Goal: Task Accomplishment & Management: Complete application form

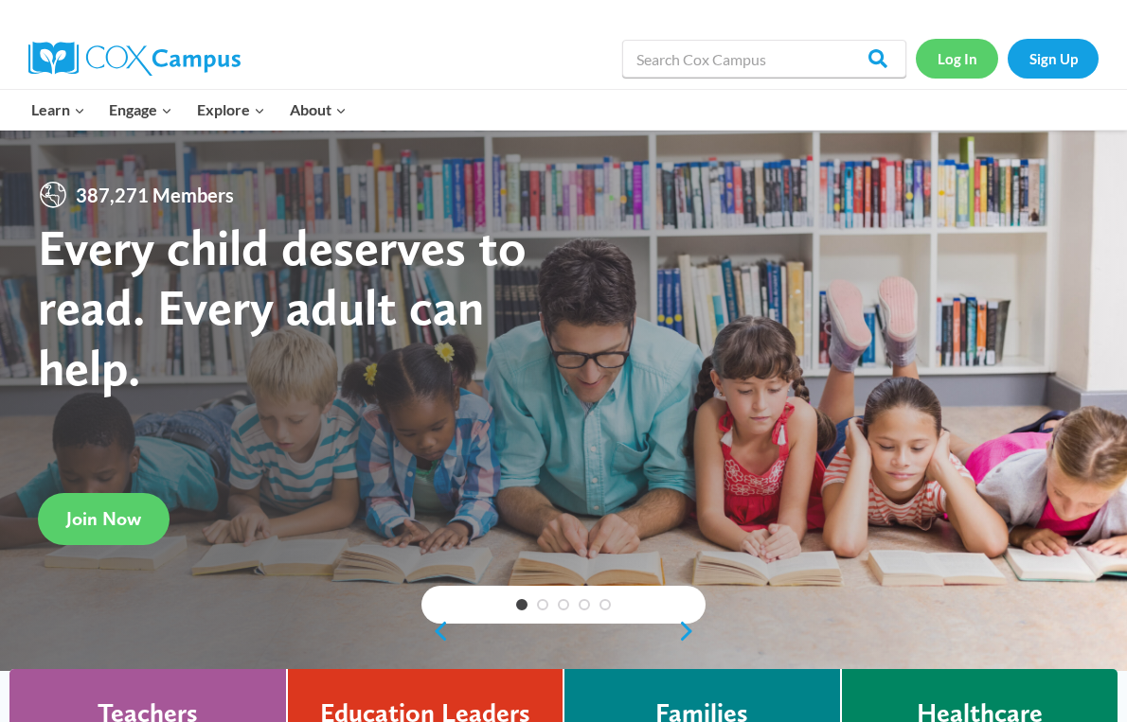
click at [945, 62] on link "Log In" at bounding box center [956, 58] width 82 height 39
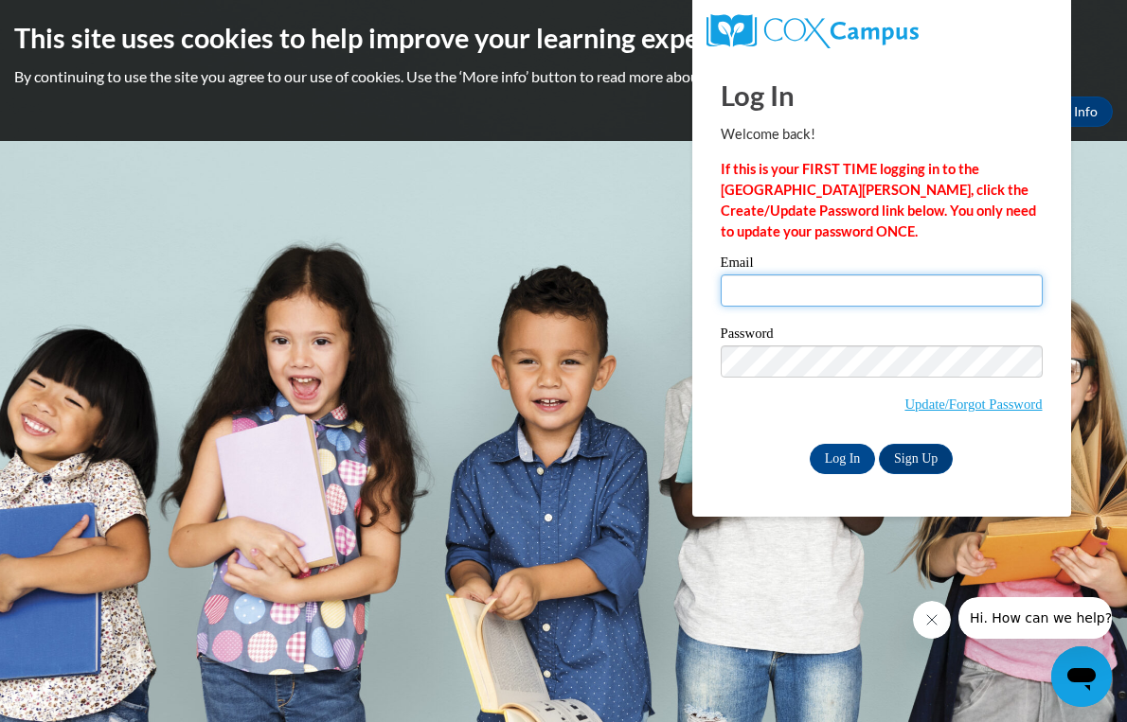
type input "[EMAIL_ADDRESS][DOMAIN_NAME]"
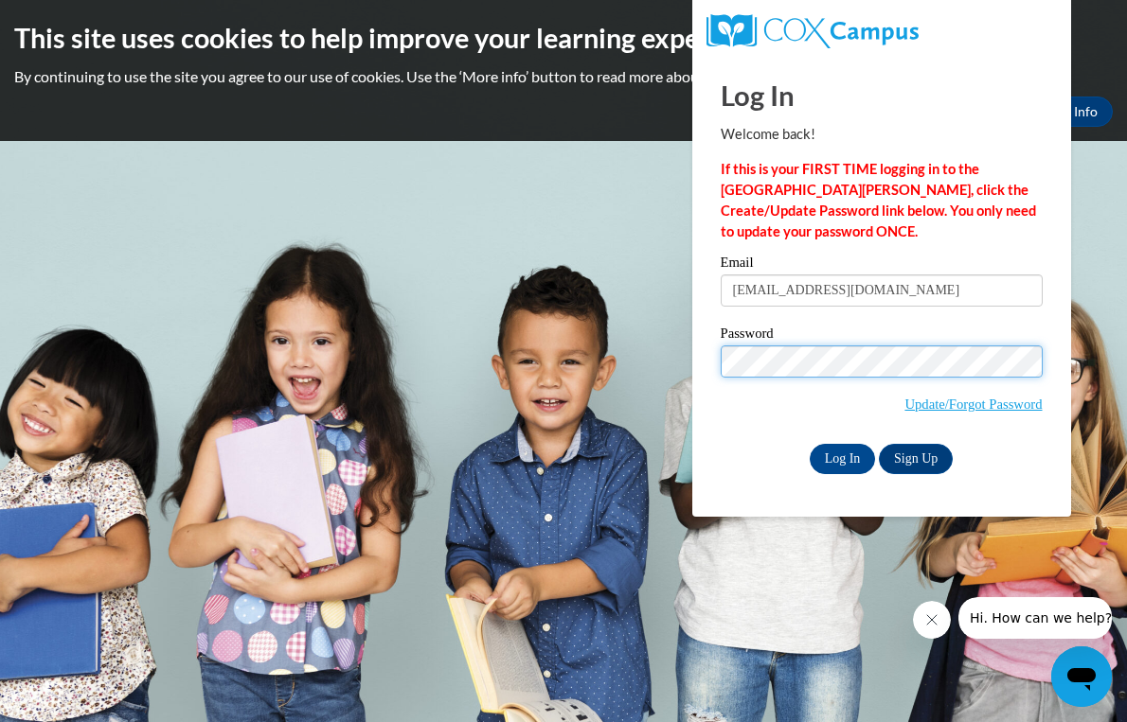
click at [841, 455] on input "Log In" at bounding box center [842, 459] width 66 height 30
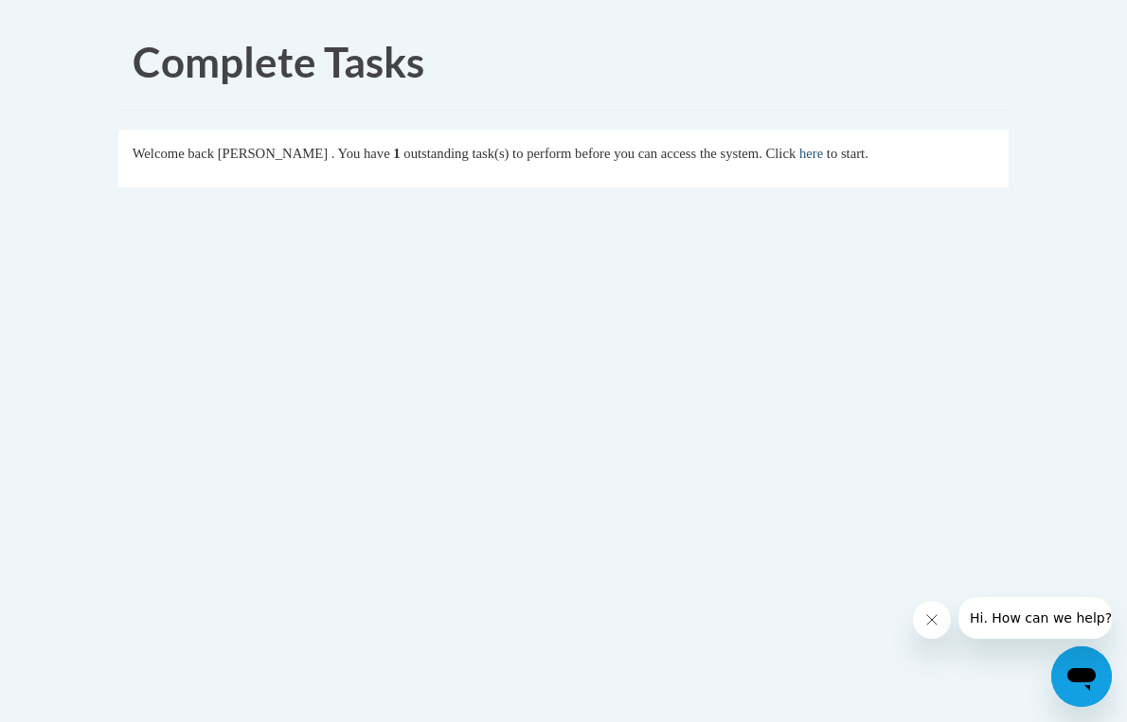
click at [823, 157] on link "here" at bounding box center [811, 153] width 24 height 15
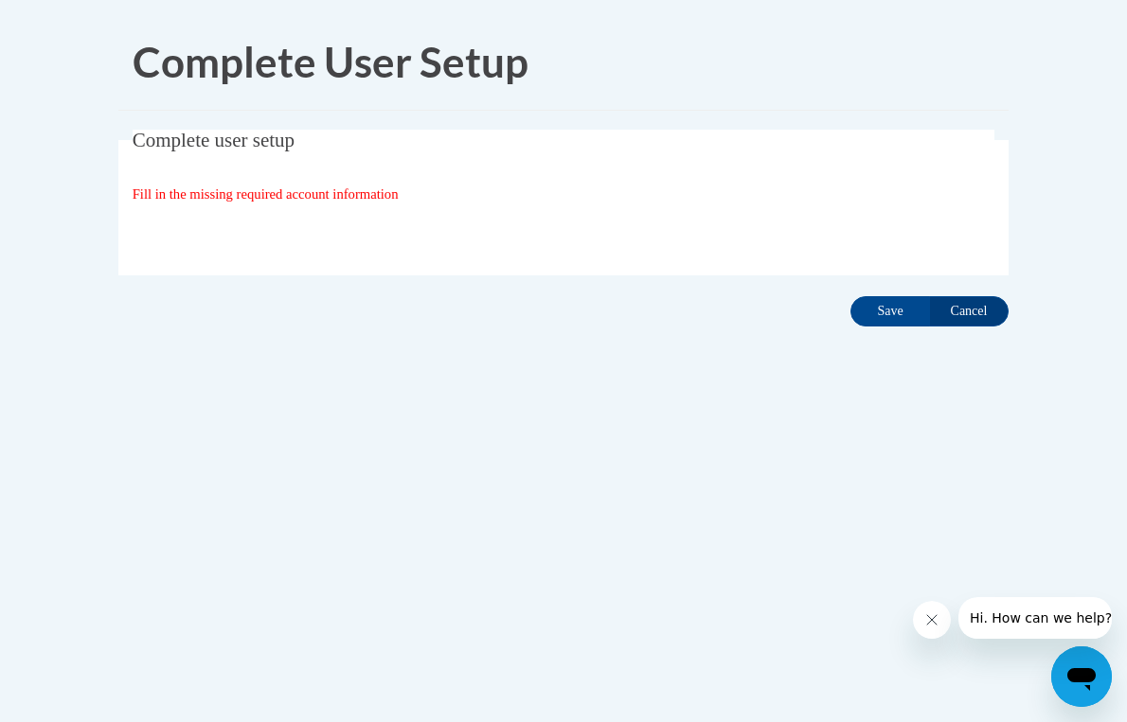
click at [222, 188] on span "Fill in the missing required account information" at bounding box center [266, 194] width 266 height 15
click at [255, 151] on fieldset "Complete user setup Fill in the missing required account information User Profi…" at bounding box center [563, 203] width 890 height 146
click at [886, 320] on input "Save" at bounding box center [890, 311] width 80 height 30
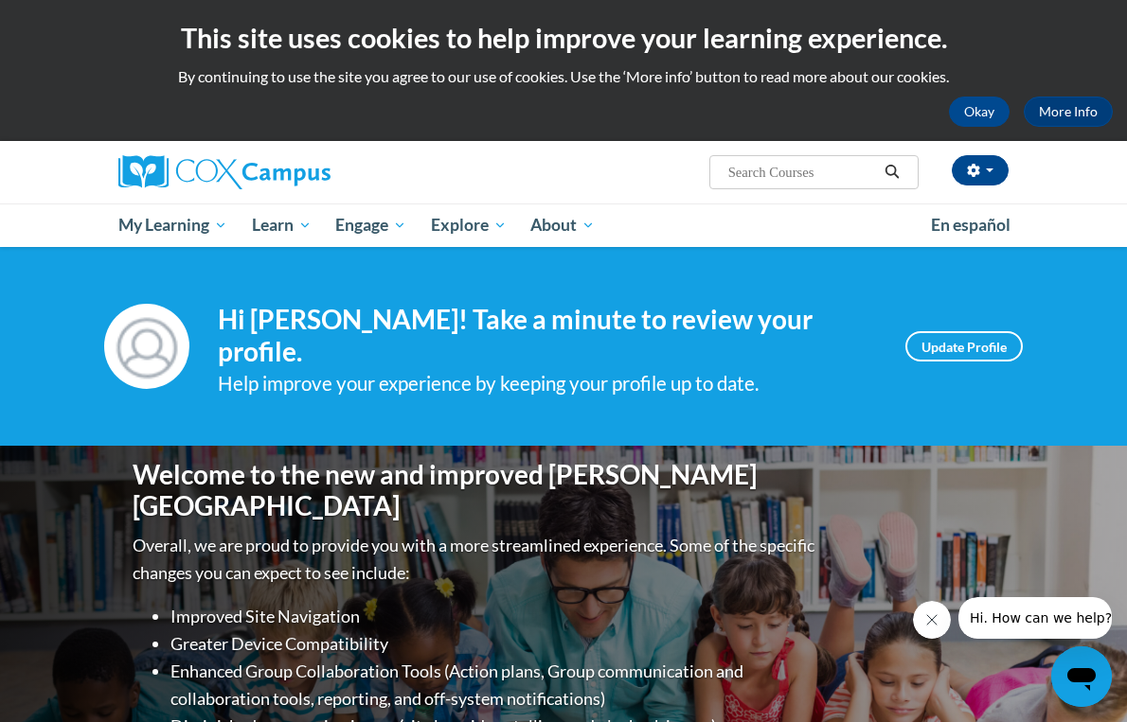
click at [855, 383] on div "Help improve your experience by keeping your profile up to date." at bounding box center [547, 383] width 659 height 31
click at [960, 329] on div "Your profile Hi Nina Hernandez! Take a minute to review your profile. Help impr…" at bounding box center [563, 346] width 918 height 104
click at [949, 345] on link "Update Profile" at bounding box center [963, 346] width 117 height 30
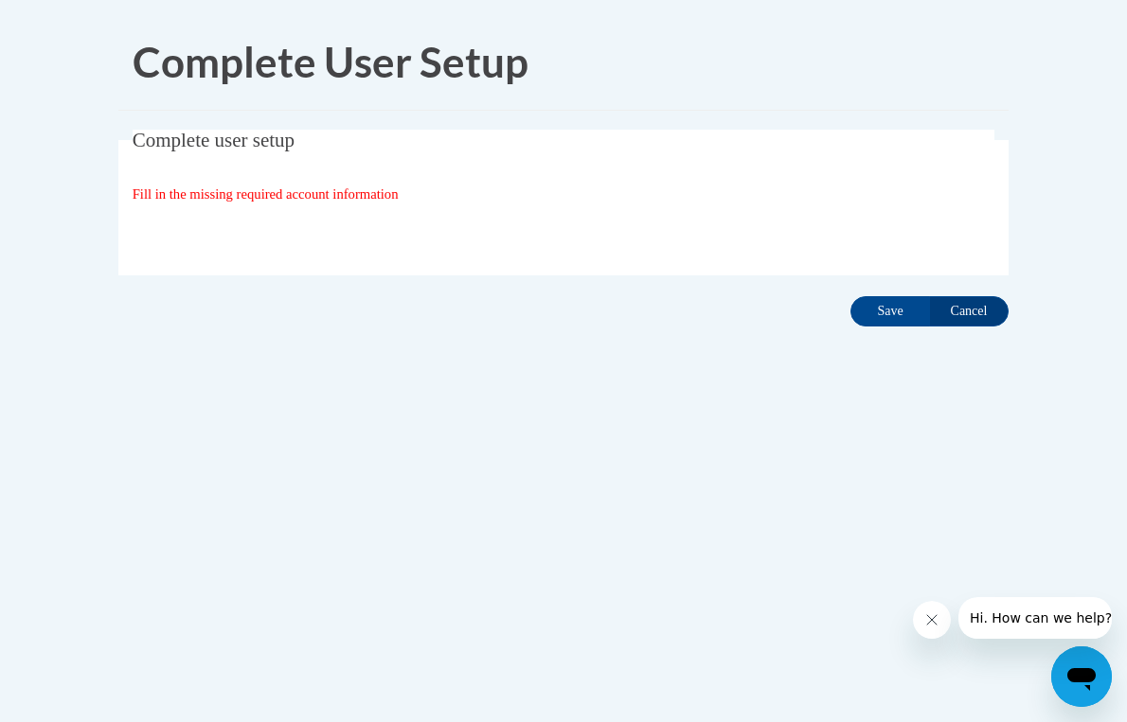
click at [130, 233] on fieldset "Complete user setup Fill in the missing required account information User Profi…" at bounding box center [563, 203] width 890 height 146
click at [957, 302] on input "Cancel" at bounding box center [969, 311] width 80 height 30
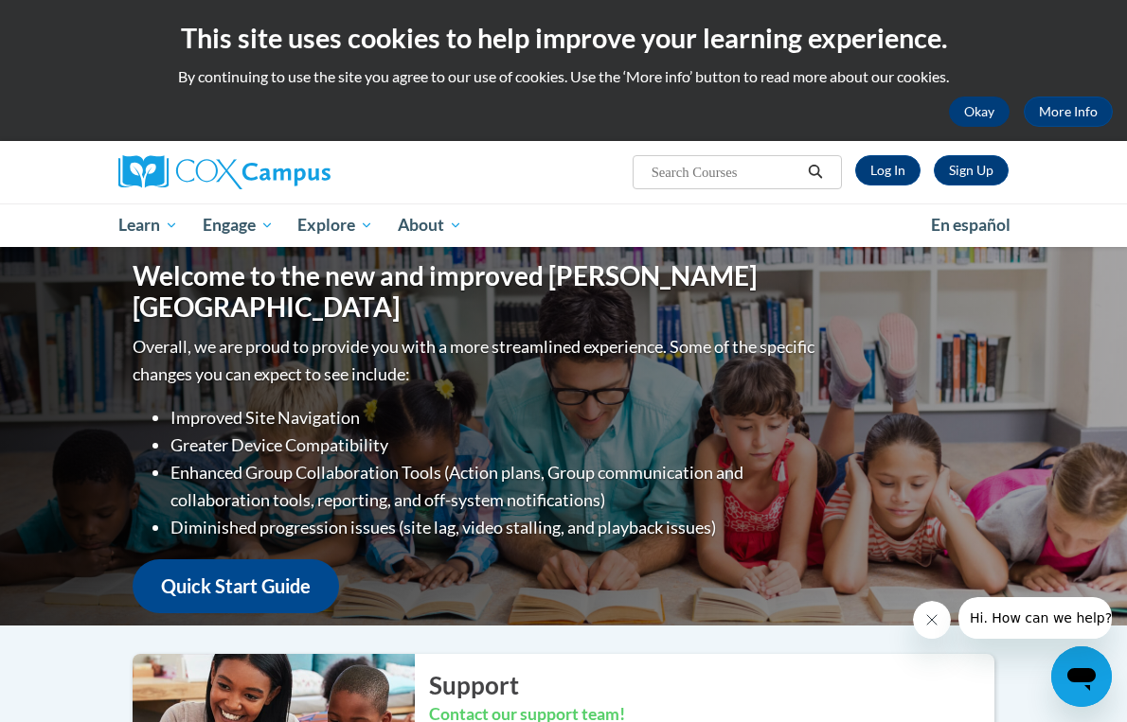
click at [981, 108] on button "Okay" at bounding box center [979, 112] width 61 height 30
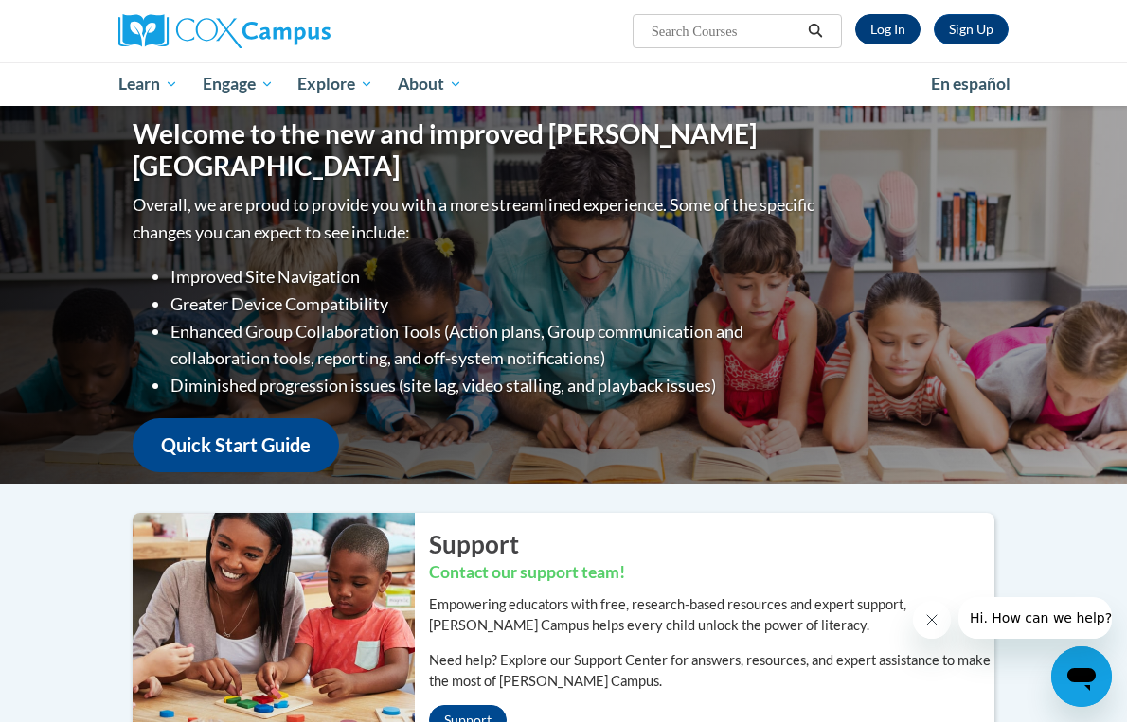
click at [882, 25] on link "Log In" at bounding box center [887, 29] width 65 height 30
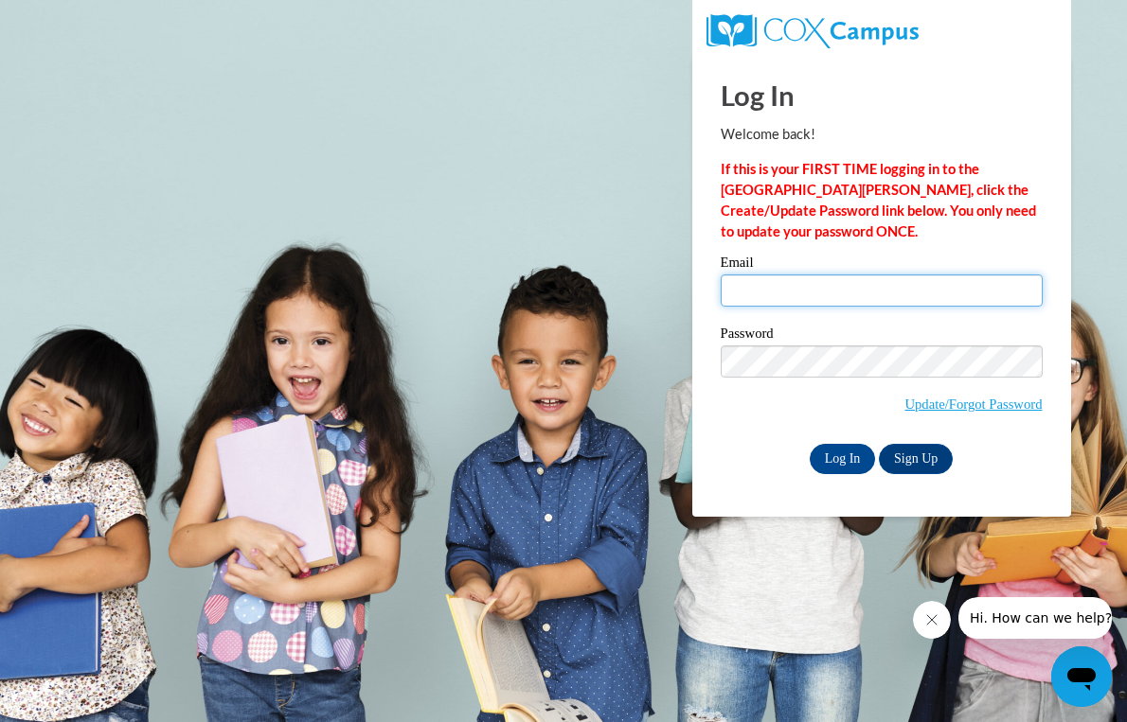
type input "ninaehernandez@icloud.com"
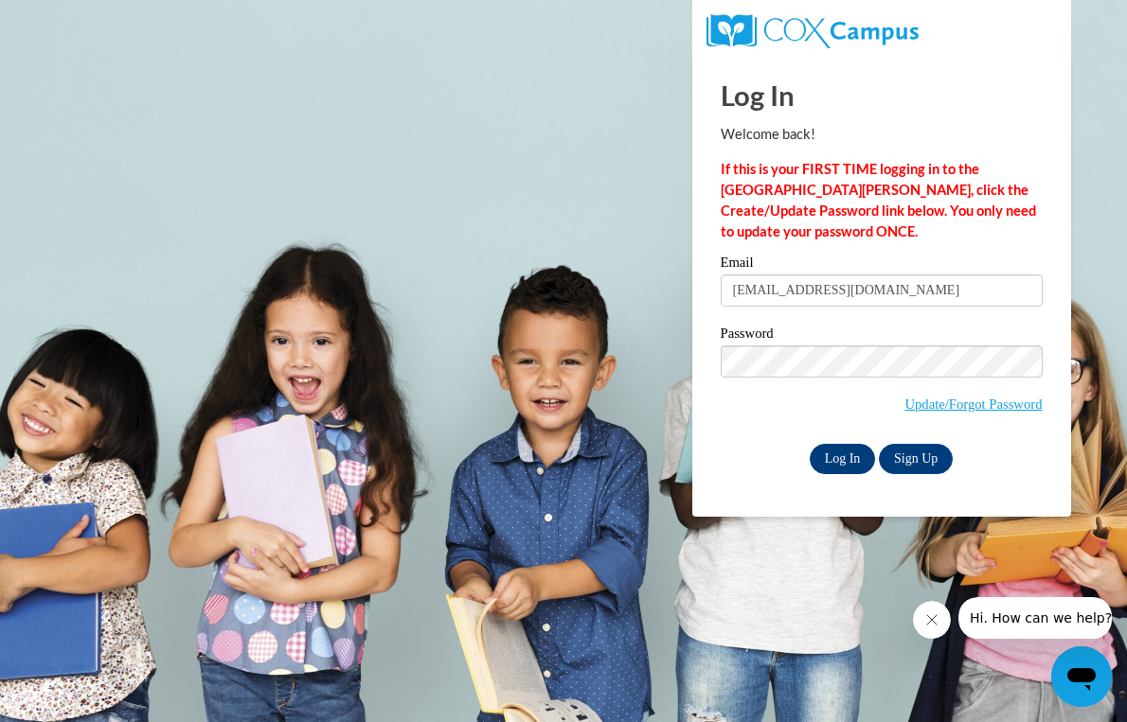
click at [847, 462] on input "Log In" at bounding box center [842, 459] width 66 height 30
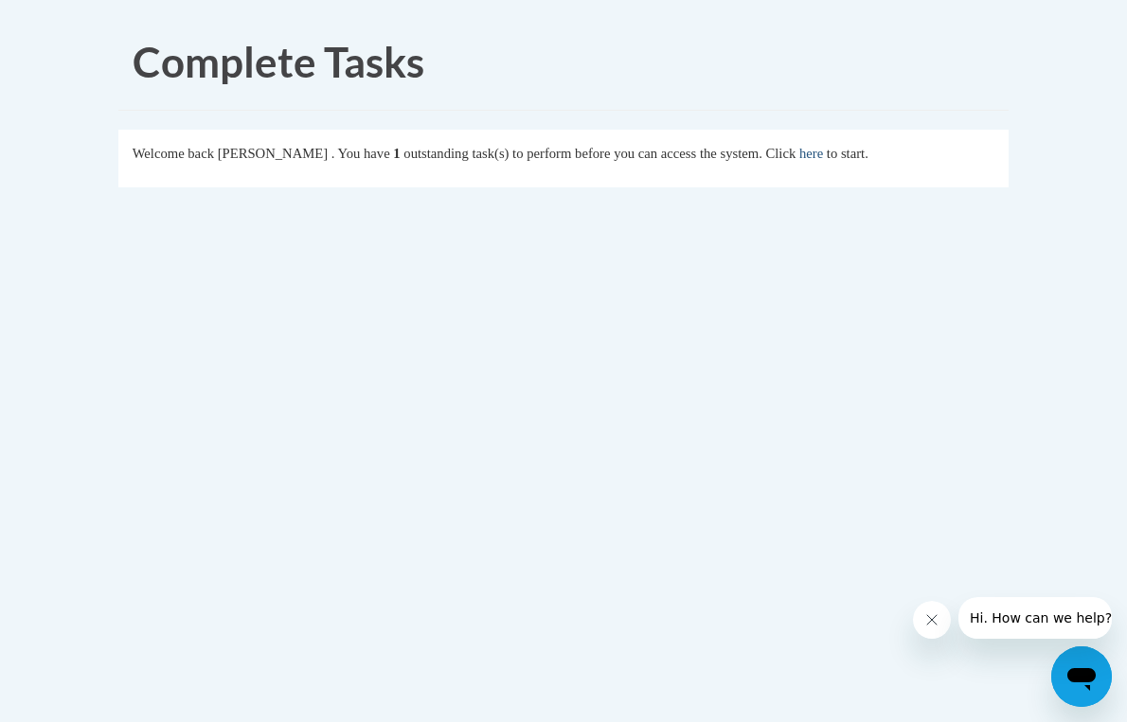
click at [823, 160] on link "here" at bounding box center [811, 153] width 24 height 15
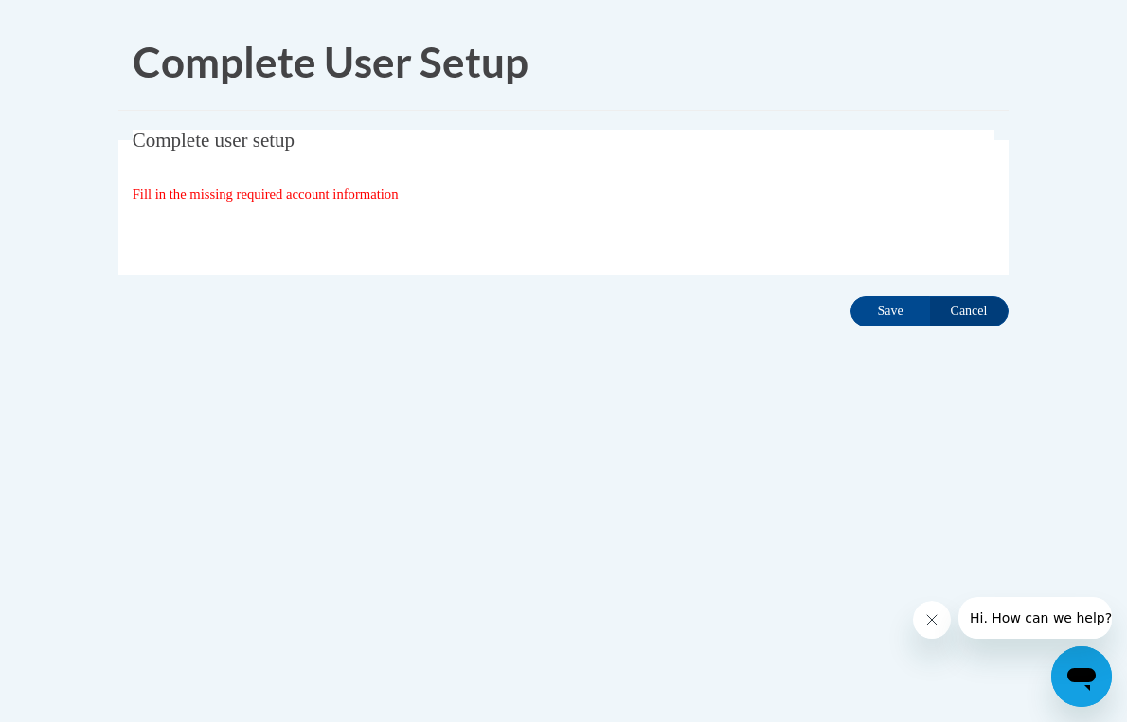
click at [148, 250] on div "Organization State and County | Estado y Condado de la organización Select Stat…" at bounding box center [564, 233] width 862 height 38
click at [916, 301] on input "Save" at bounding box center [890, 311] width 80 height 30
click at [960, 310] on input "Cancel" at bounding box center [969, 311] width 80 height 30
